Goal: Task Accomplishment & Management: Complete application form

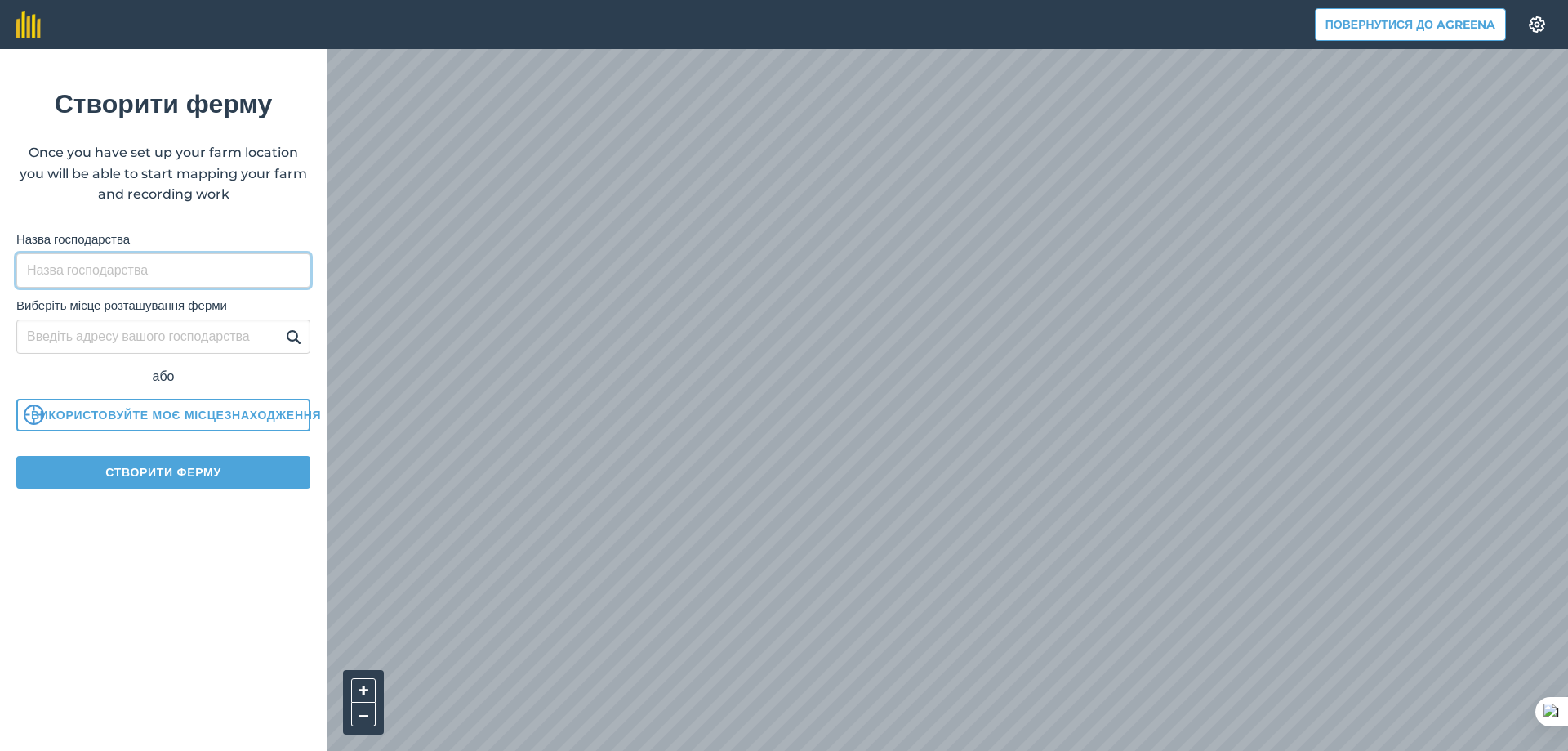
click at [187, 272] on input "Назва господарства" at bounding box center [164, 269] width 294 height 34
type input "D"
type input "ПП "Владан""
click at [162, 476] on button "Створити ферму" at bounding box center [164, 473] width 294 height 33
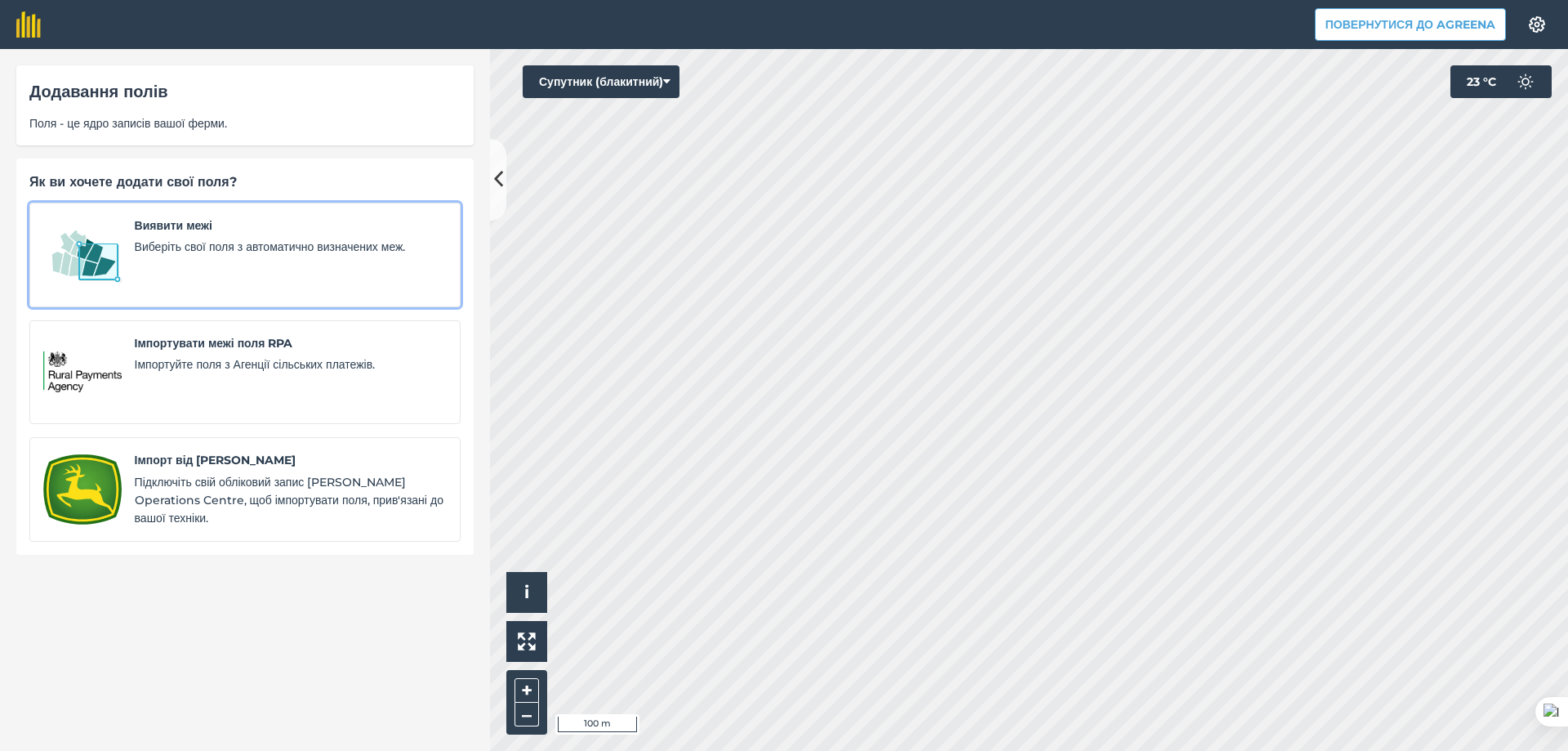
click at [321, 268] on div "Виявити межі Виберіть свої поля з автоматично визначених меж." at bounding box center [291, 254] width 312 height 77
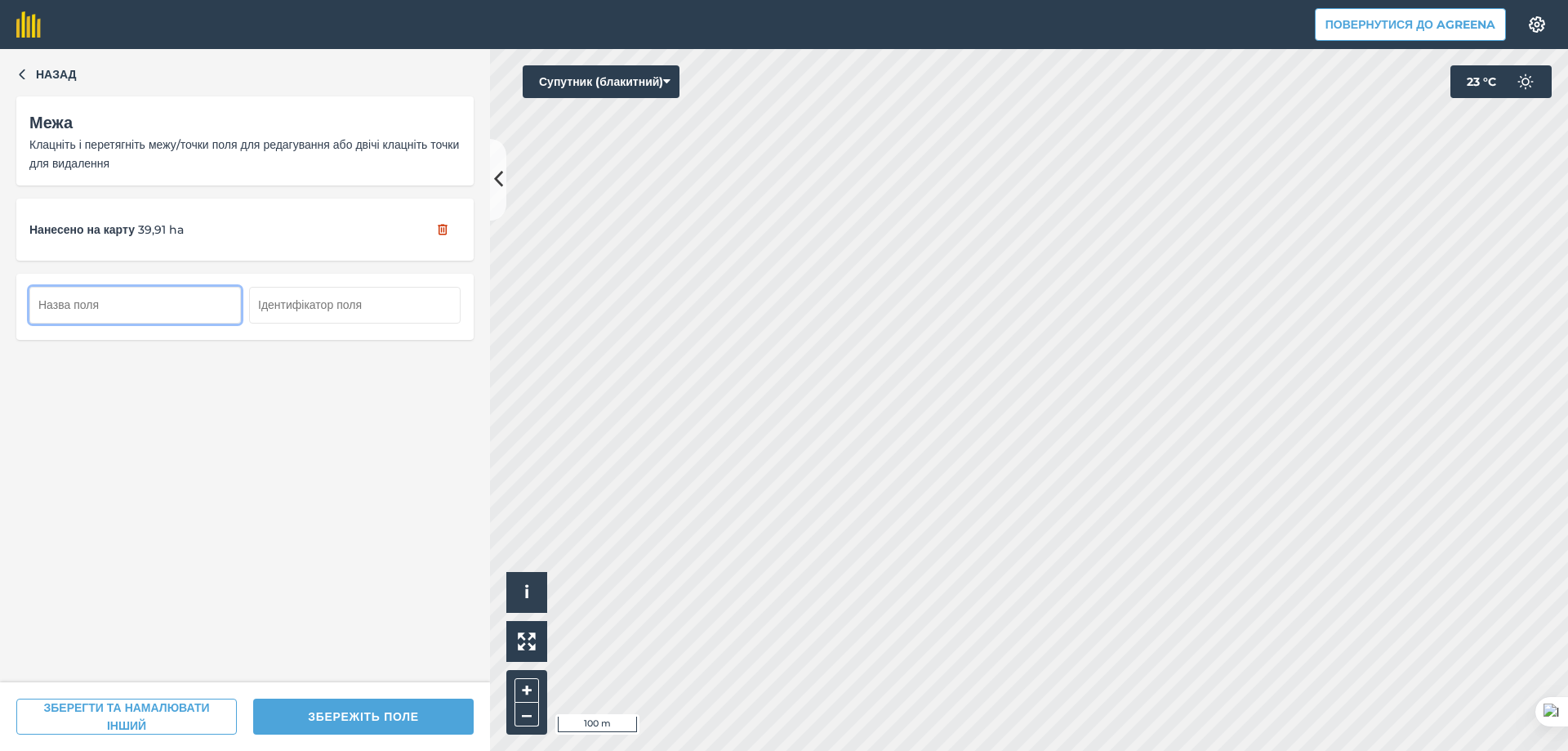
click at [135, 307] on input "text" at bounding box center [135, 304] width 211 height 36
type input "[PERSON_NAME]"
drag, startPoint x: 107, startPoint y: 302, endPoint x: 86, endPoint y: 304, distance: 21.1
click at [86, 304] on input "Karier 2" at bounding box center [135, 304] width 211 height 36
drag, startPoint x: 107, startPoint y: 306, endPoint x: 13, endPoint y: 306, distance: 94.0
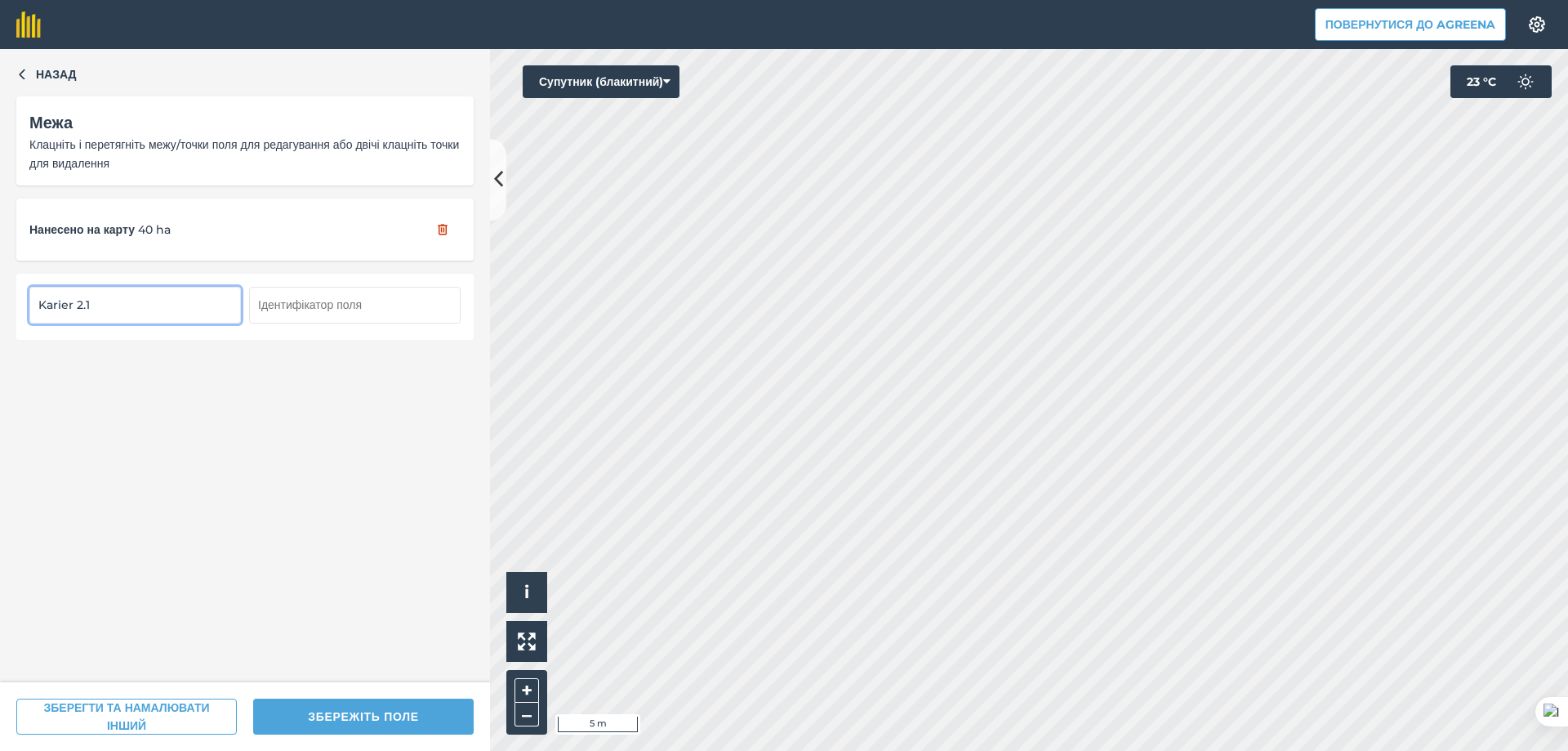
click at [13, 306] on div "Назад Межа Клацніть і перетягніть межу/точки поля для редагування або двічі кла…" at bounding box center [245, 365] width 490 height 633
type input "Karier 2.1"
click at [355, 304] on input "text" at bounding box center [354, 304] width 211 height 36
paste input "Karier 2.1"
type input "Karier 2.1"
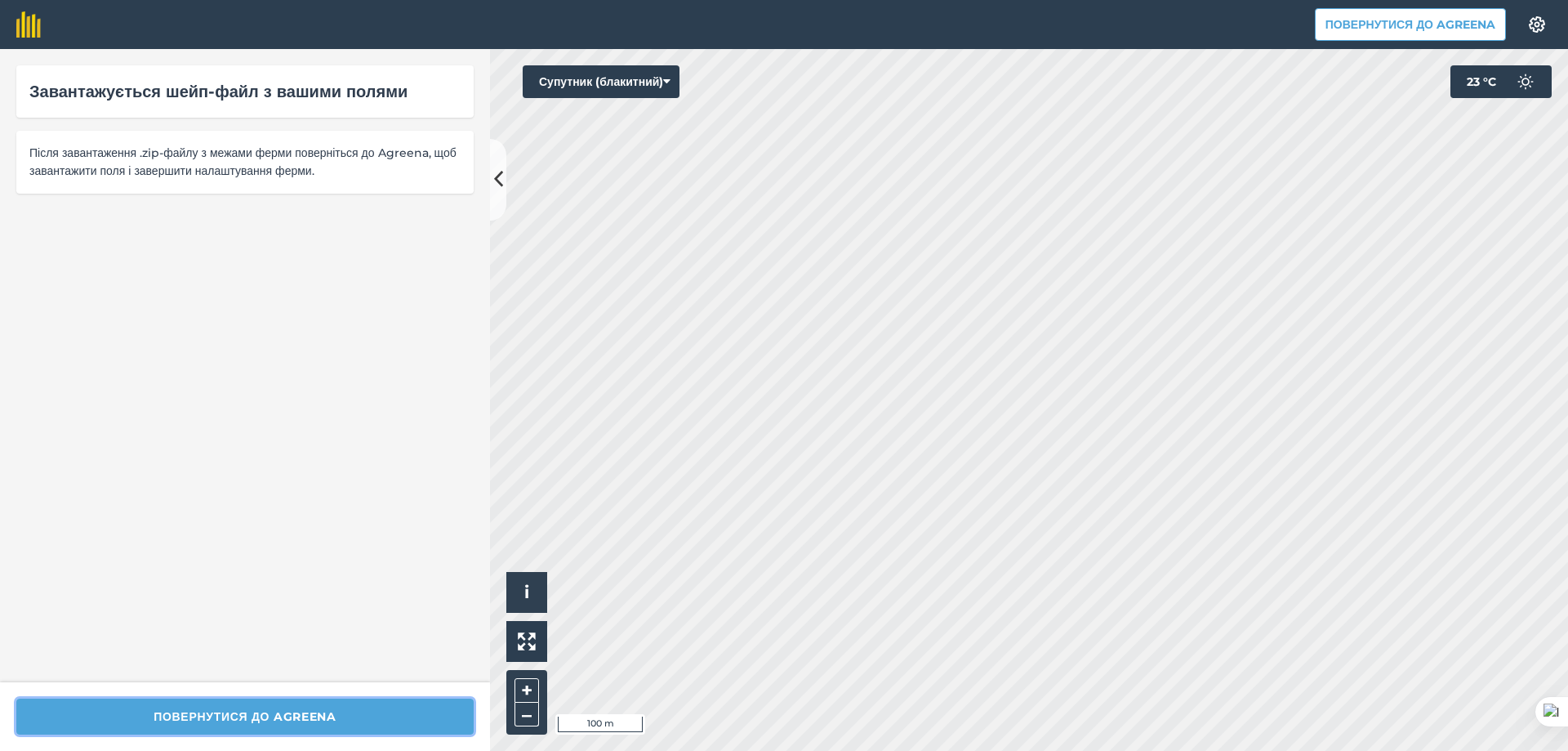
click at [288, 715] on button "Повернутися до Agreena" at bounding box center [245, 716] width 457 height 36
click at [264, 714] on button "Повернутися до Agreena" at bounding box center [245, 716] width 457 height 36
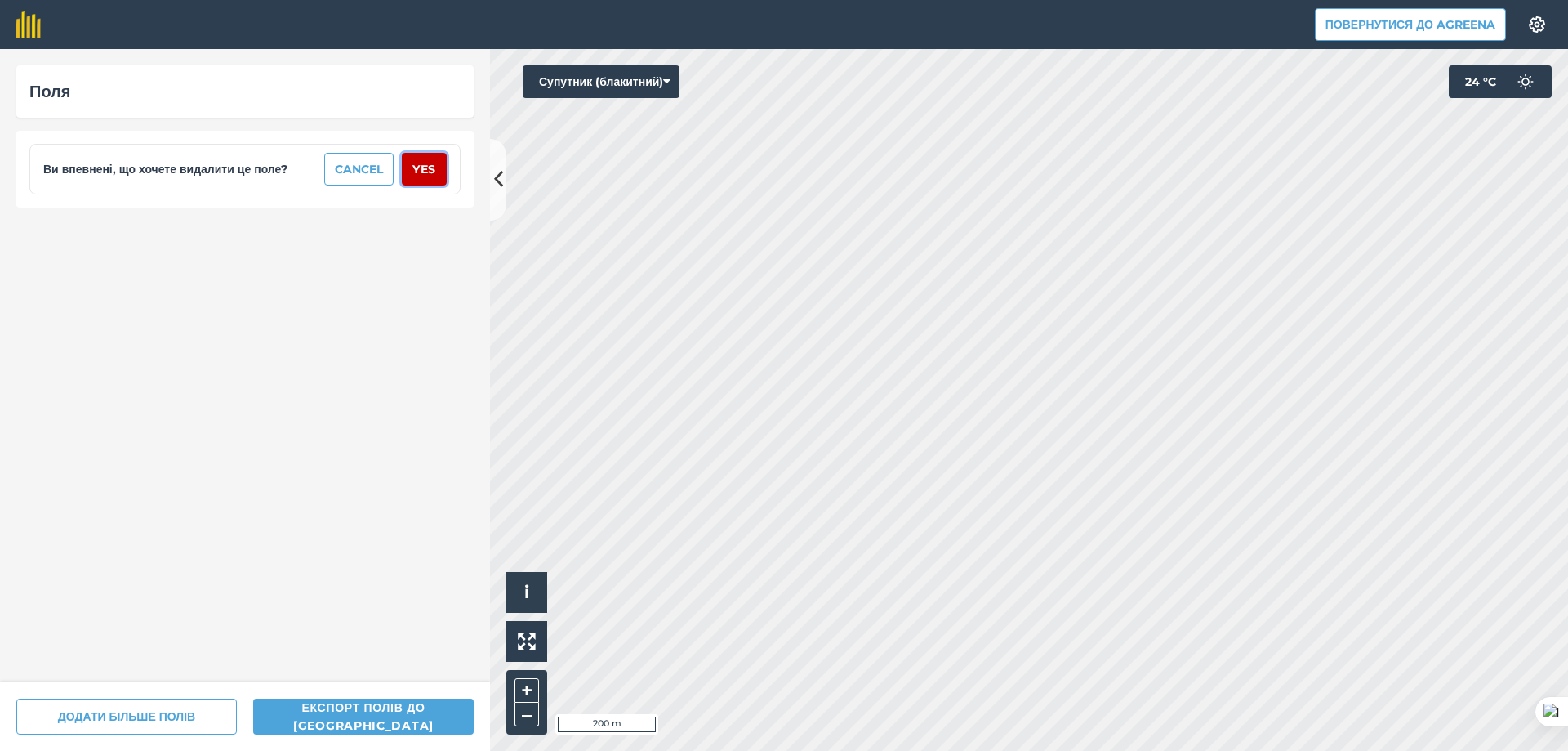
click at [414, 159] on button "Yes" at bounding box center [424, 170] width 45 height 33
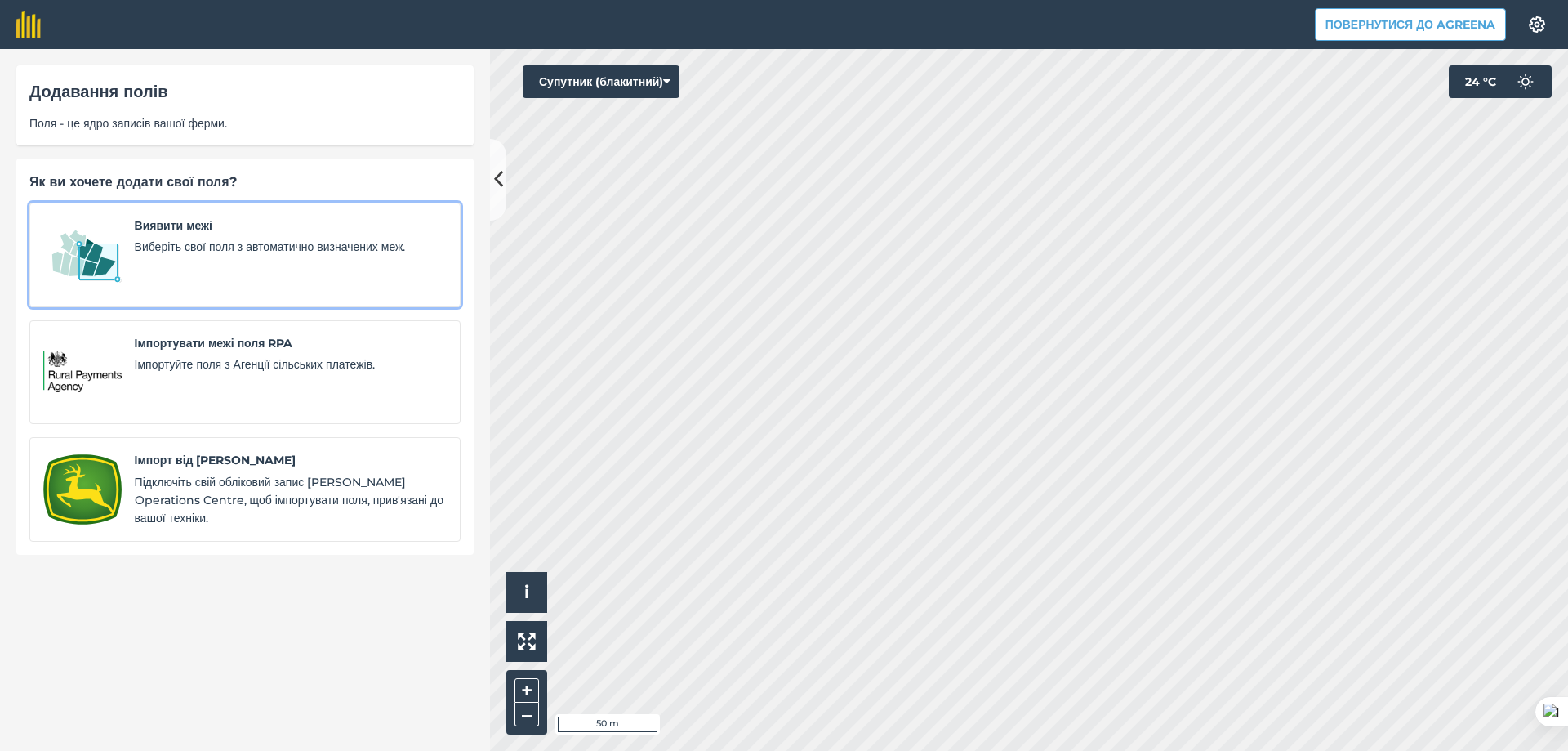
click at [191, 247] on span "Виберіть свої поля з автоматично визначених меж." at bounding box center [291, 246] width 312 height 18
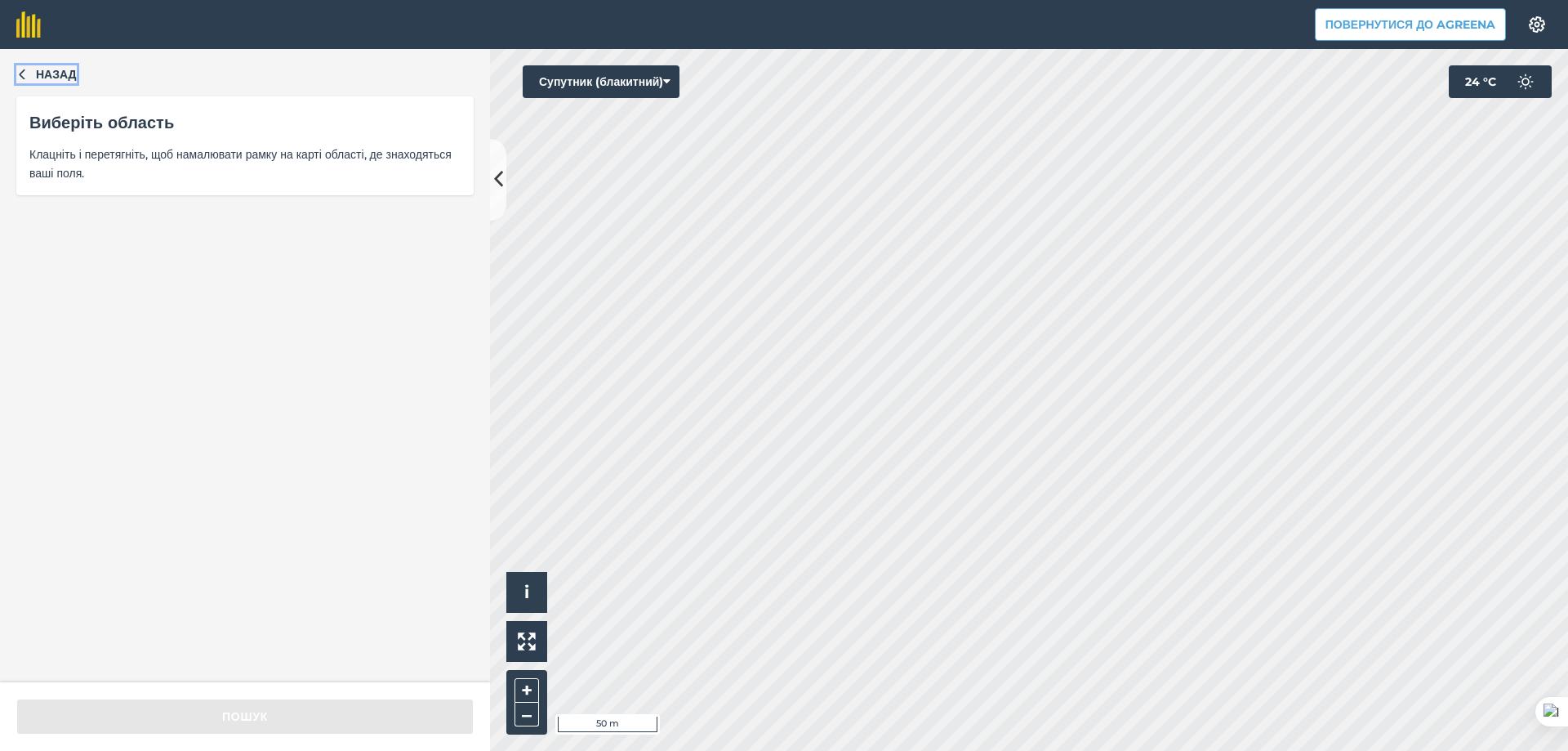
click at [29, 73] on button "Назад" at bounding box center [46, 74] width 60 height 18
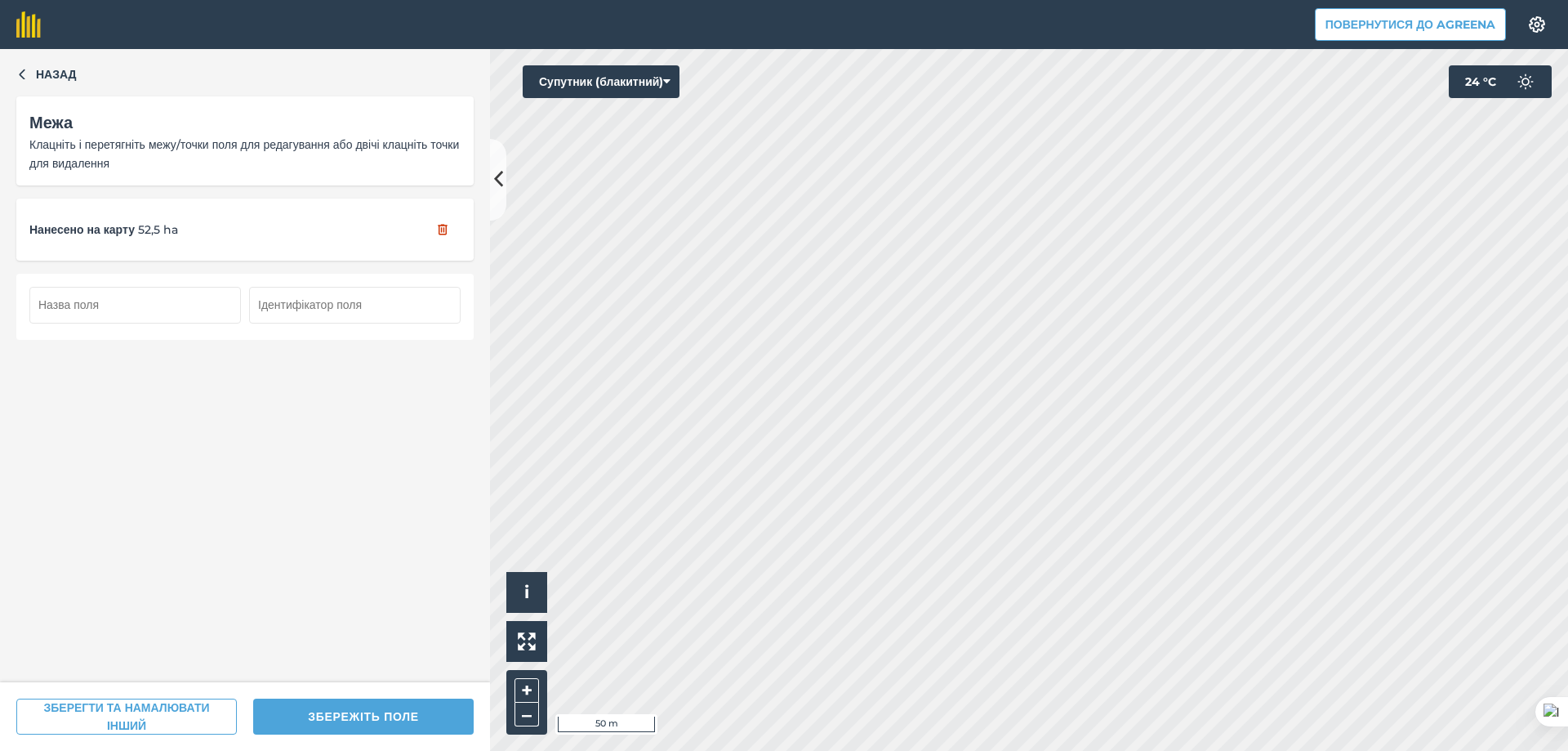
click at [180, 299] on input "text" at bounding box center [135, 304] width 211 height 36
drag, startPoint x: 180, startPoint y: 299, endPoint x: 27, endPoint y: 299, distance: 153.0
click at [27, 299] on div "gas_trub_50.2" at bounding box center [245, 305] width 457 height 65
type input "gas_trub_50.2"
click at [302, 297] on input "text" at bounding box center [354, 304] width 211 height 36
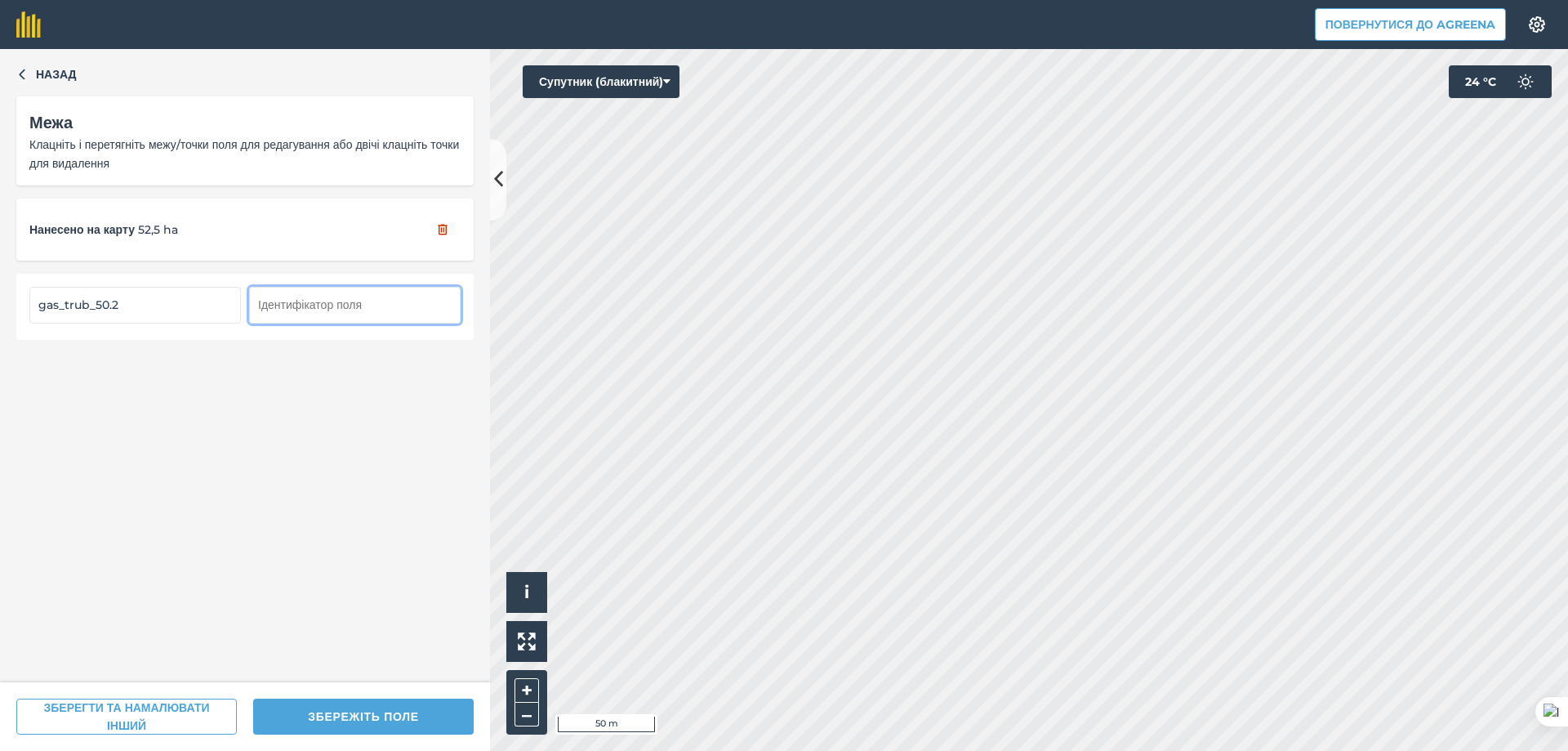
paste input "gas_trub_50.2"
type input "gas_trub_50.2"
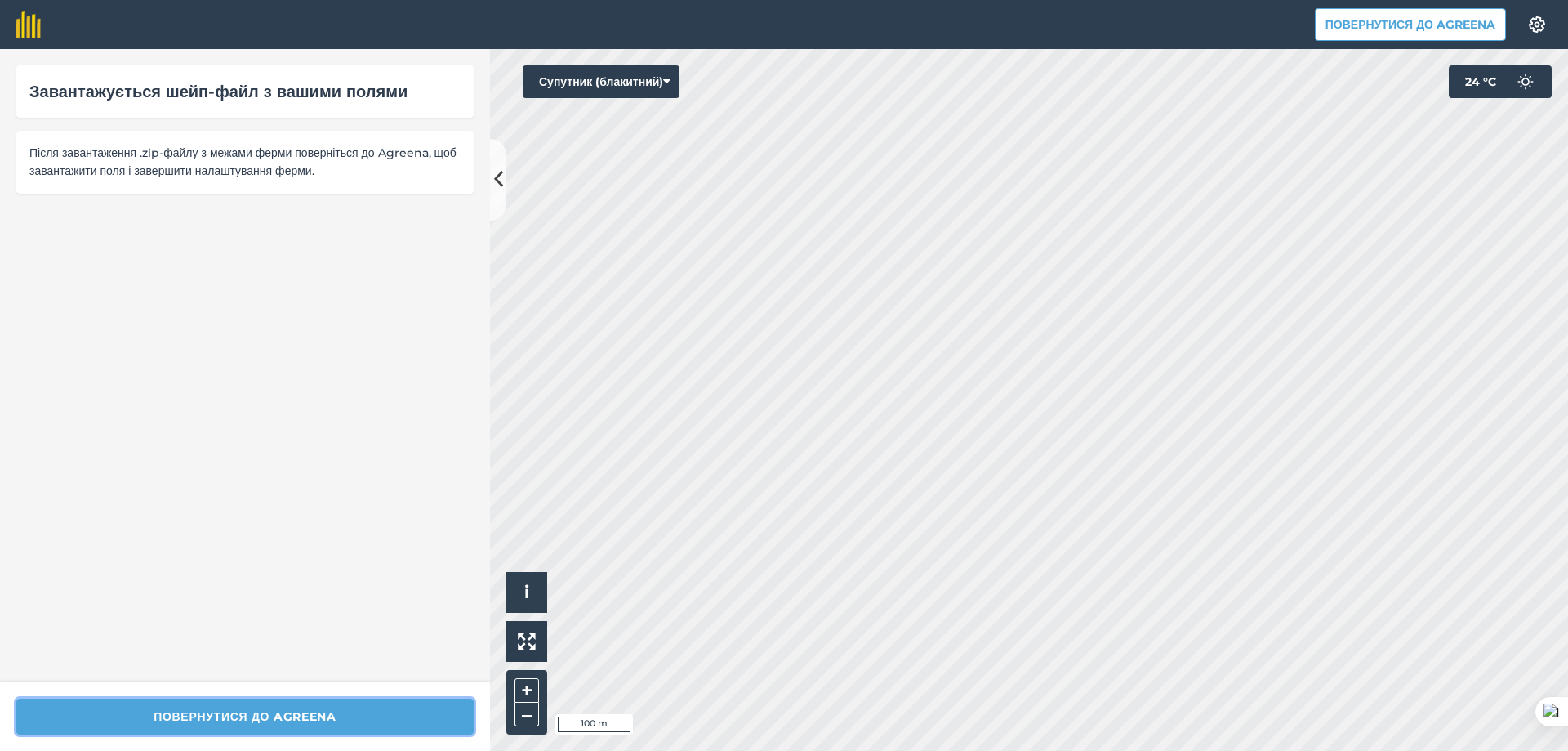
click at [296, 714] on button "Повернутися до Agreena" at bounding box center [245, 716] width 457 height 36
